Goal: Download file/media

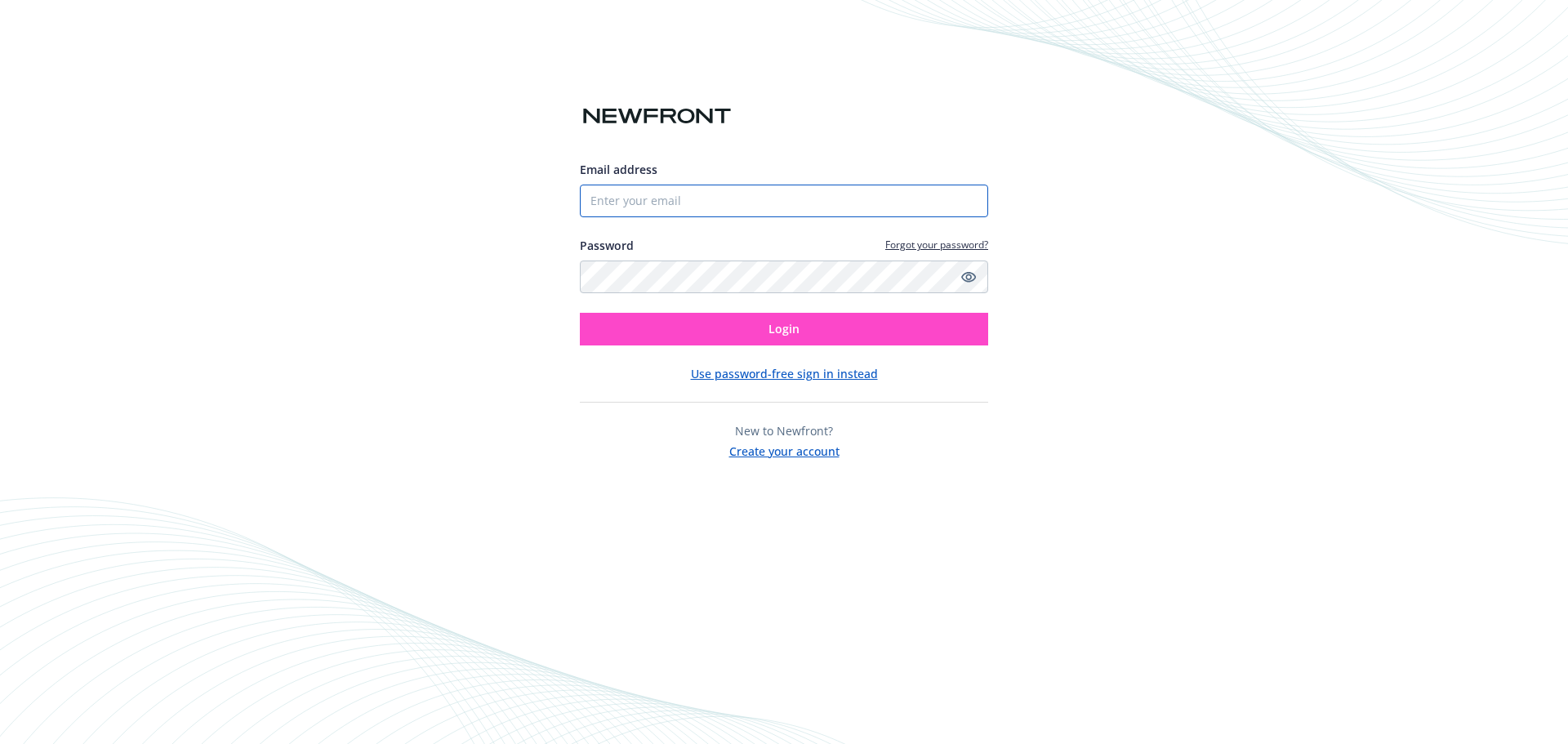
type input "[EMAIL_ADDRESS][DOMAIN_NAME]"
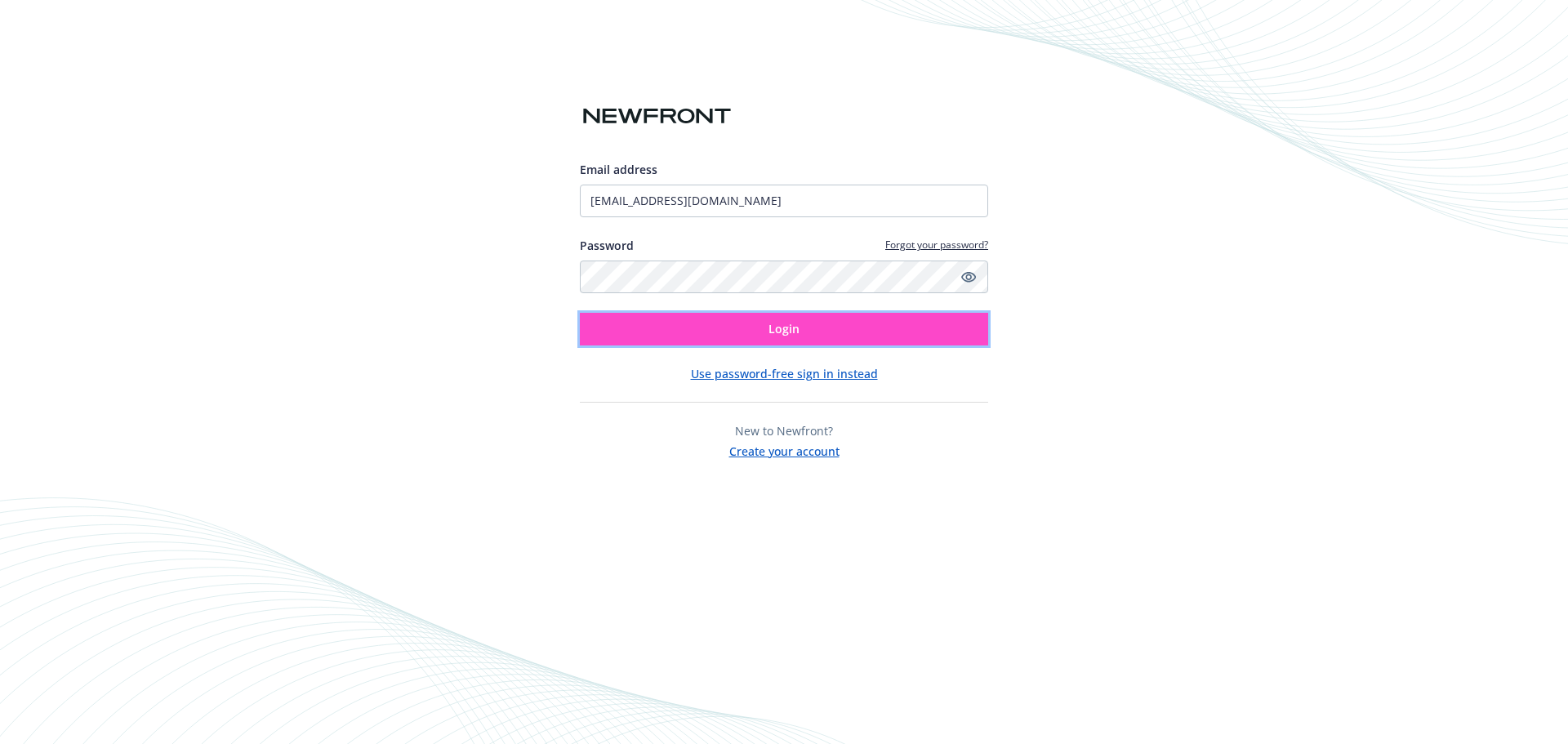
click at [817, 324] on button "Login" at bounding box center [784, 329] width 408 height 33
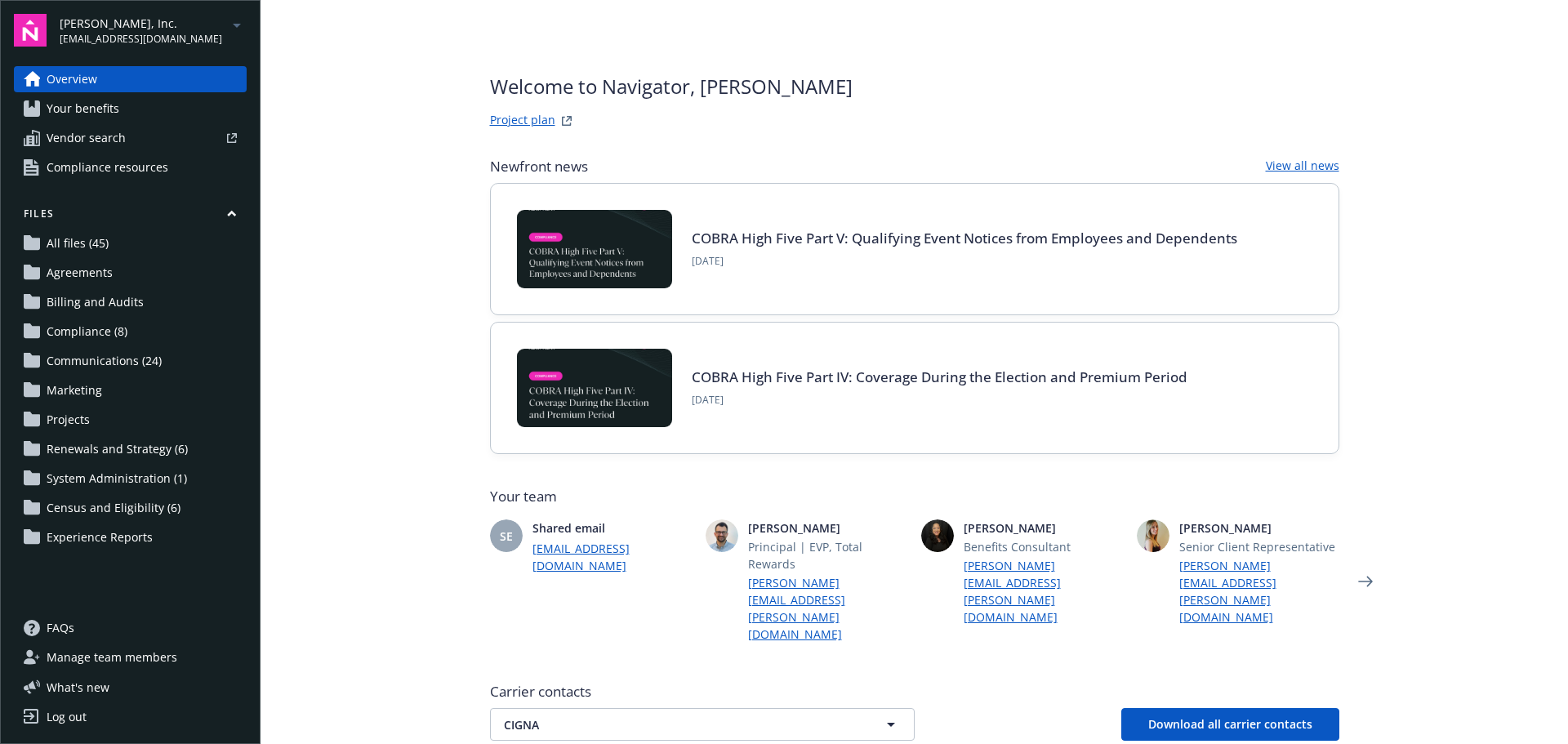
click at [70, 246] on span "All files (45)" at bounding box center [78, 244] width 62 height 27
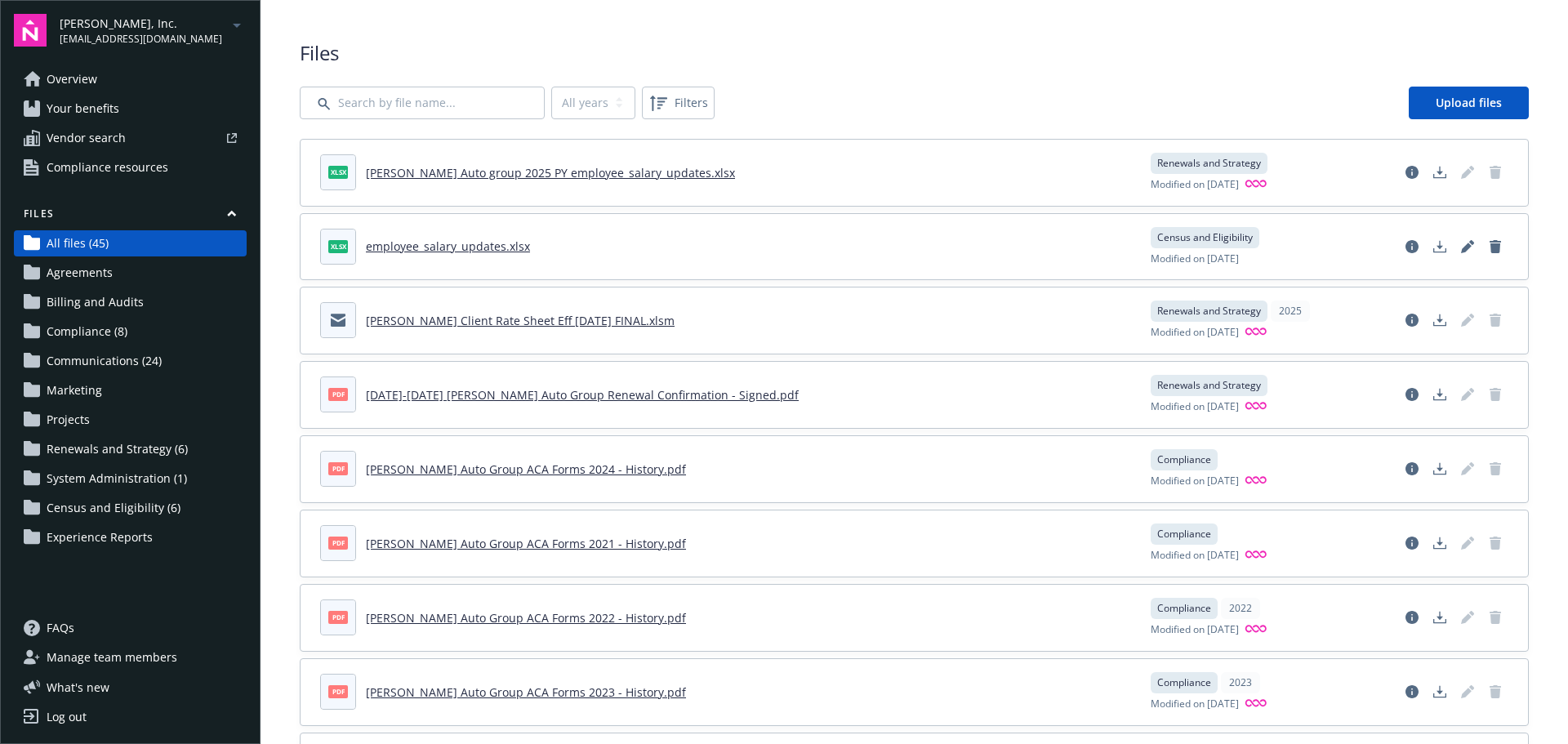
click at [516, 173] on link "[PERSON_NAME] Auto group 2025 PY employee_salary_updates.xlsx" at bounding box center [550, 173] width 369 height 16
click at [1433, 174] on icon "Download document" at bounding box center [1440, 172] width 13 height 13
